Goal: Navigation & Orientation: Find specific page/section

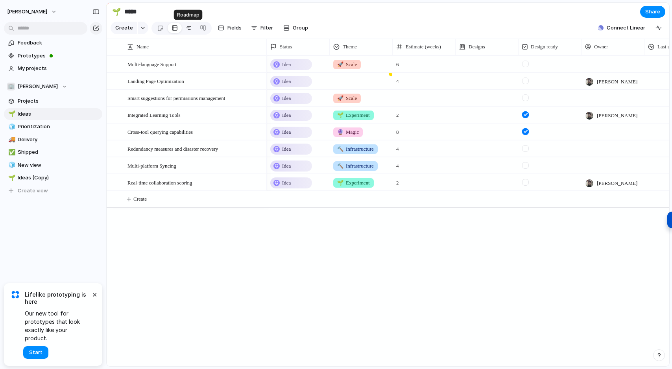
click at [188, 27] on div at bounding box center [189, 28] width 6 height 13
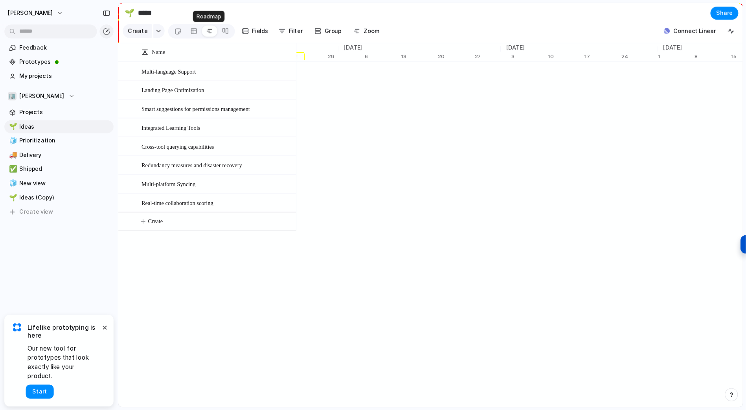
scroll to position [0, 5275]
click at [200, 27] on div at bounding box center [203, 28] width 6 height 13
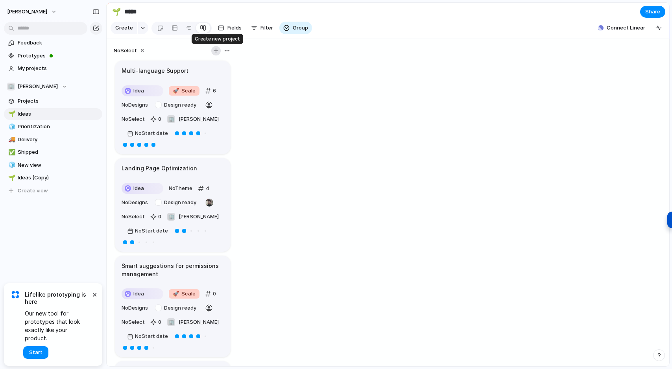
click at [214, 48] on div "button" at bounding box center [216, 50] width 5 height 5
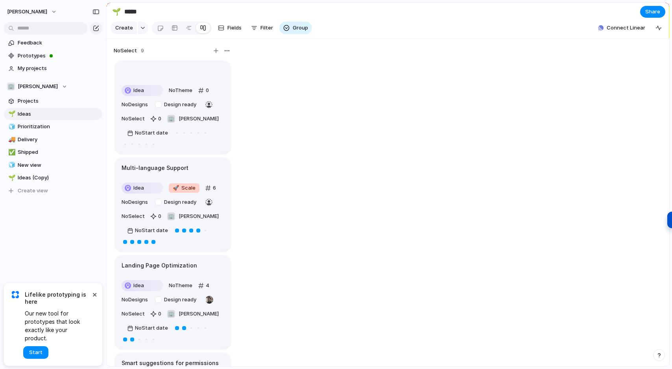
click at [281, 44] on div "No Select 9 Idea No Theme 0 No Designs Design ready No Select 0 🏢 [PERSON_NAME]…" at bounding box center [388, 203] width 562 height 328
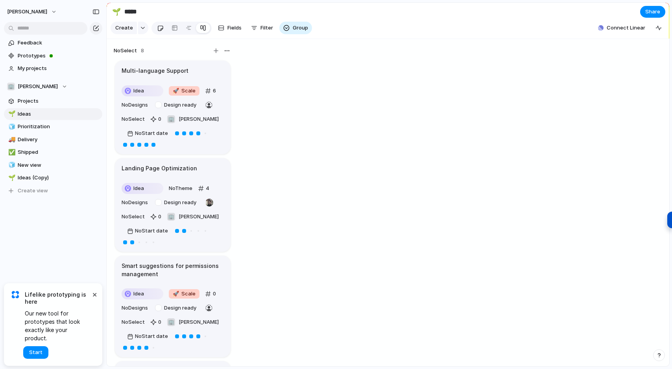
click at [157, 28] on div at bounding box center [160, 28] width 7 height 13
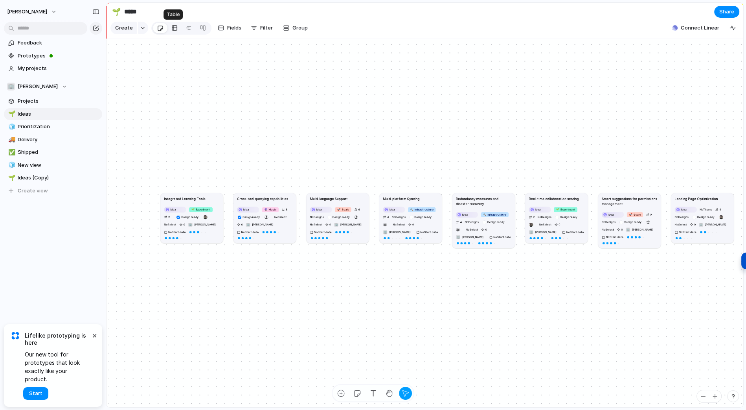
click at [168, 26] on link at bounding box center [175, 28] width 14 height 13
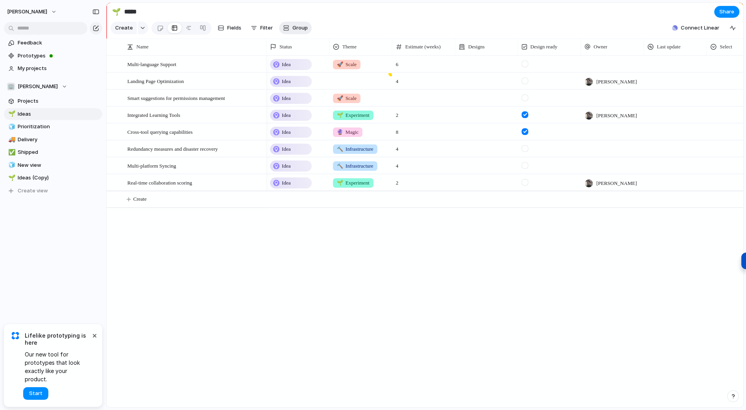
click at [296, 31] on span "Group" at bounding box center [300, 28] width 15 height 8
click at [359, 24] on div "Select Status Owner Priority Impact Design ready Theme Designs Effort Created by" at bounding box center [373, 205] width 746 height 410
click at [300, 32] on button "Group" at bounding box center [295, 28] width 33 height 13
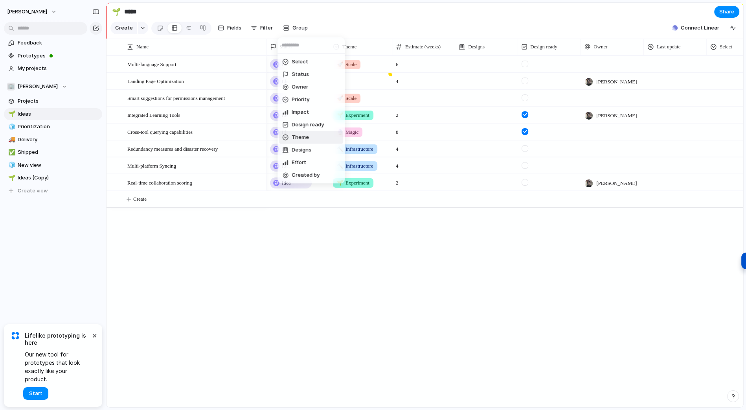
click at [304, 134] on span "Theme" at bounding box center [300, 137] width 17 height 8
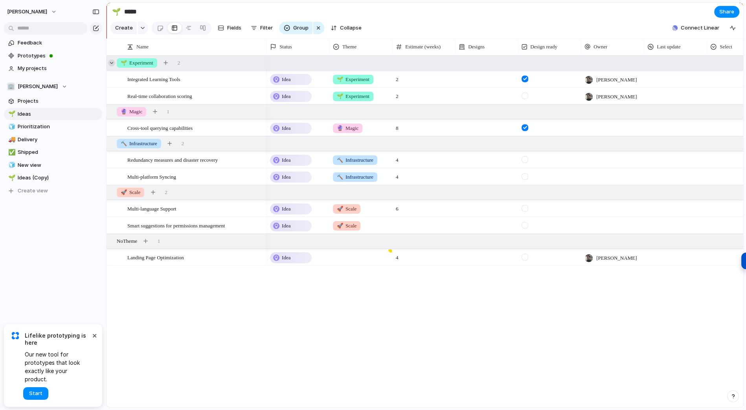
click at [113, 61] on div at bounding box center [111, 62] width 7 height 7
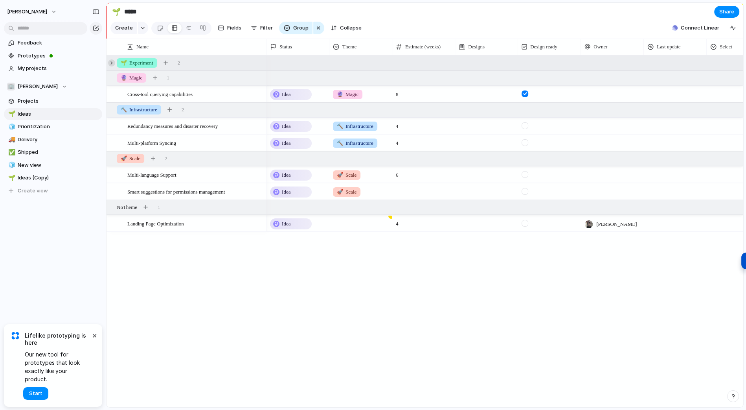
click at [112, 62] on div at bounding box center [111, 62] width 7 height 7
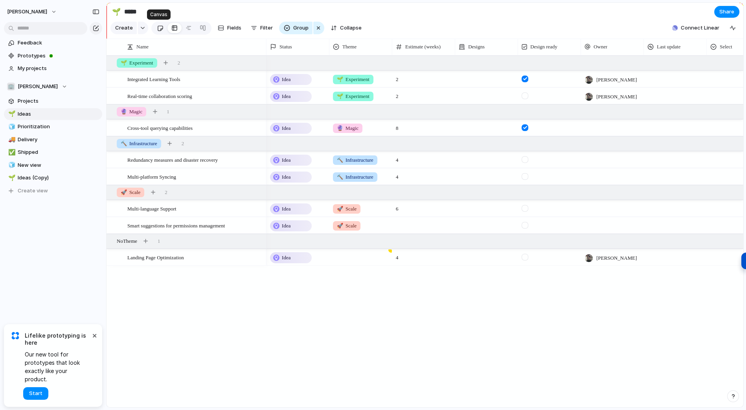
click at [159, 24] on div at bounding box center [160, 28] width 7 height 13
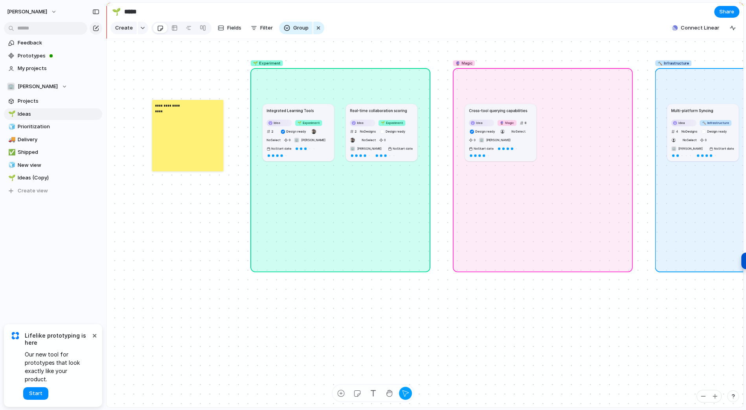
click at [198, 146] on div "**********" at bounding box center [188, 135] width 72 height 72
click at [354, 368] on div "button" at bounding box center [357, 393] width 8 height 8
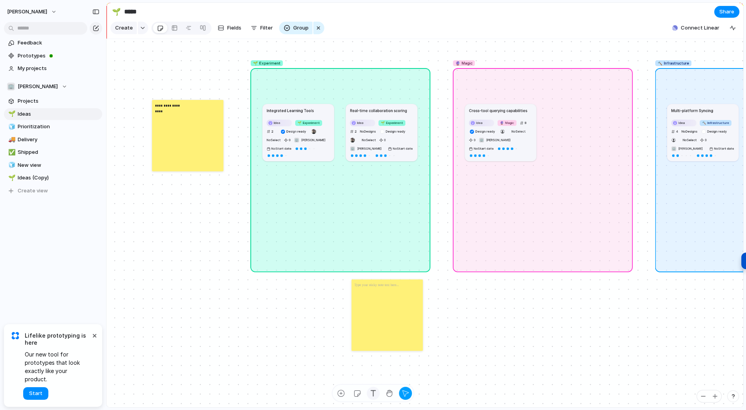
click at [370, 368] on div "button" at bounding box center [373, 393] width 8 height 8
click at [496, 304] on div "🌱 Experiment 🔮 Magic 🔨 Infrastructure 🚀 Scale No Theme Integrated Learning Tool…" at bounding box center [425, 223] width 637 height 368
drag, startPoint x: 410, startPoint y: 320, endPoint x: 403, endPoint y: 331, distance: 12.5
click at [403, 331] on div at bounding box center [388, 315] width 72 height 72
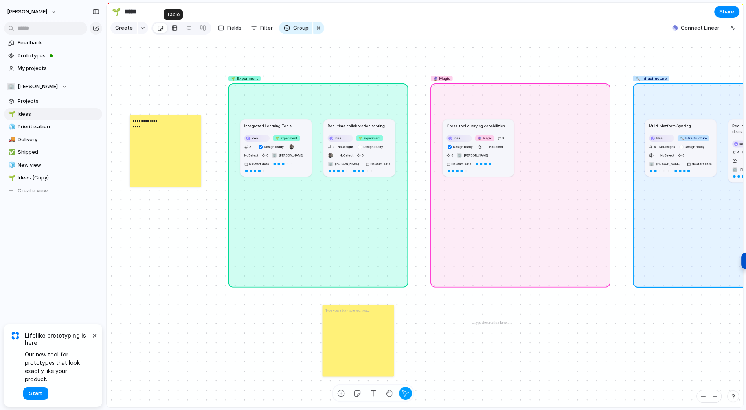
click at [174, 27] on div at bounding box center [174, 28] width 6 height 13
